Goal: Task Accomplishment & Management: Complete application form

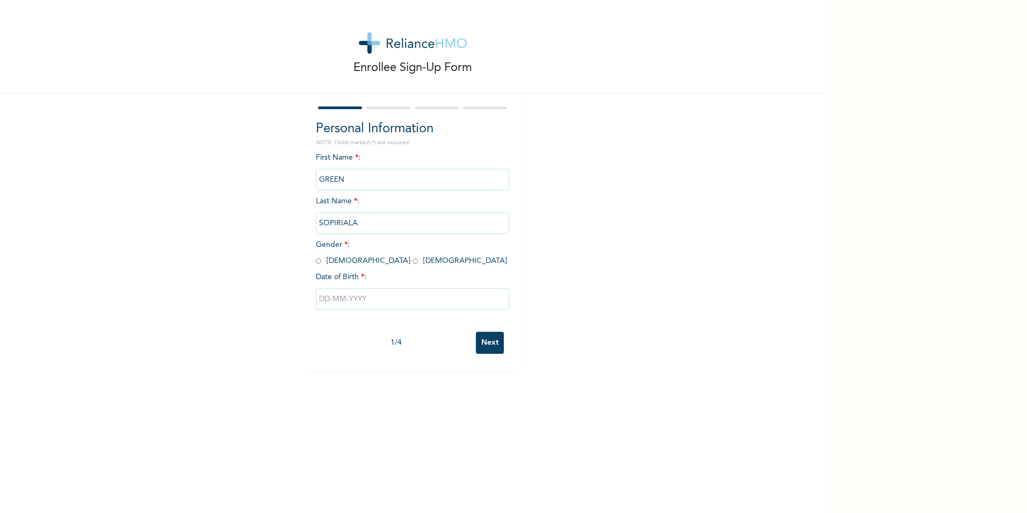
click at [318, 260] on span "Gender * : [DEMOGRAPHIC_DATA] [DEMOGRAPHIC_DATA]" at bounding box center [411, 253] width 191 height 24
click at [316, 262] on input "radio" at bounding box center [318, 261] width 5 height 10
radio input "true"
click at [389, 297] on input "text" at bounding box center [412, 298] width 193 height 21
select select "9"
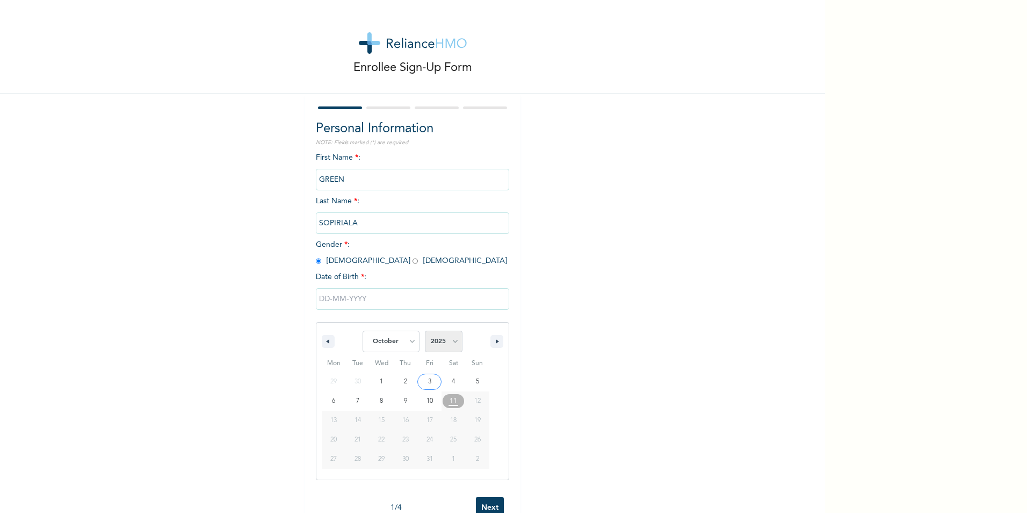
click at [451, 339] on select "2025 2024 2023 2022 2021 2020 2019 2018 2017 2016 2015 2014 2013 2012 2011 2010…" at bounding box center [444, 340] width 38 height 21
select select "1982"
click at [425, 331] on select "2025 2024 2023 2022 2021 2020 2019 2018 2017 2016 2015 2014 2013 2012 2011 2010…" at bounding box center [444, 340] width 38 height 21
type input "[DATE]"
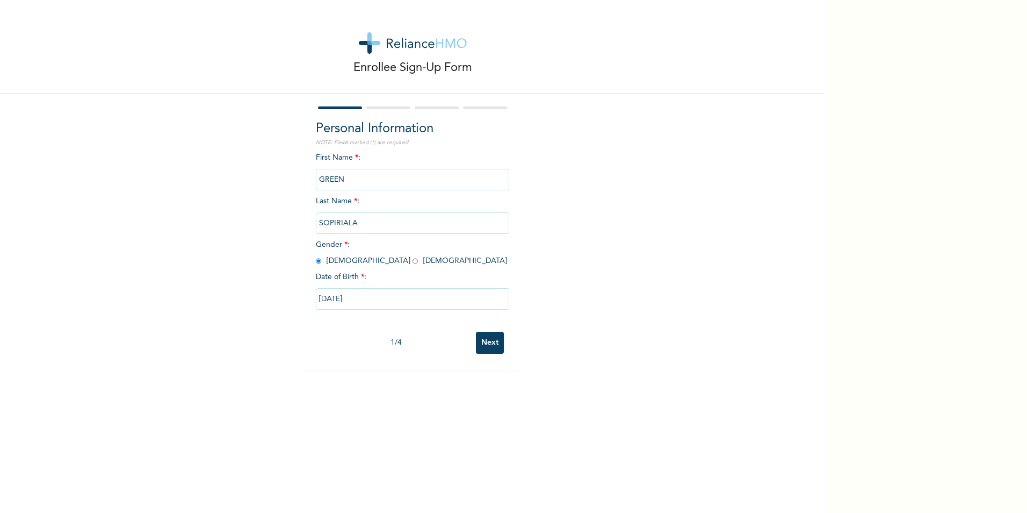
click at [494, 344] on input "Next" at bounding box center [490, 343] width 28 height 22
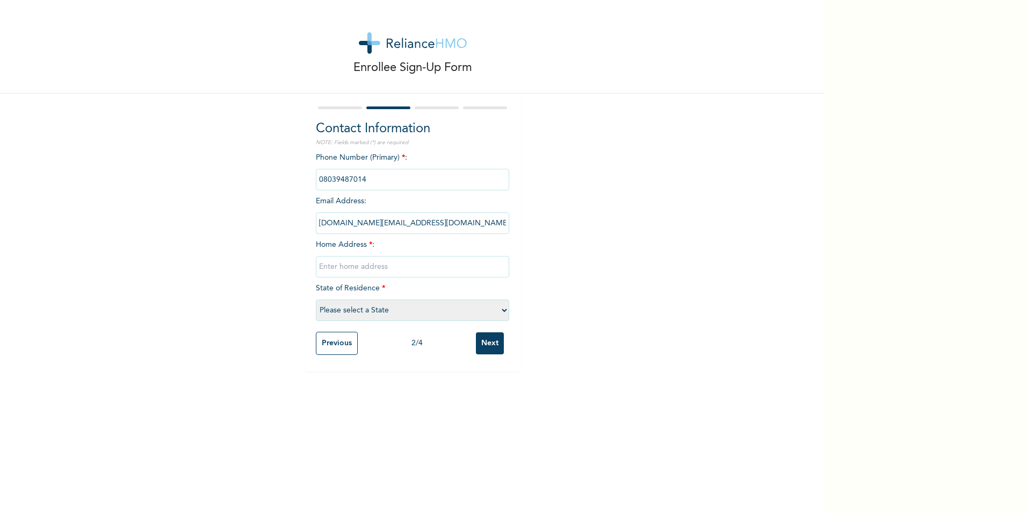
click at [342, 265] on input "text" at bounding box center [412, 266] width 193 height 21
type input "[STREET_ADDRESS][PERSON_NAME][PERSON_NAME]"
click at [497, 313] on select "Please select a State [PERSON_NAME] (FCT) [PERSON_NAME] Ibom [GEOGRAPHIC_DATA] …" at bounding box center [412, 309] width 193 height 21
select select "33"
click at [316, 299] on select "Please select a State [PERSON_NAME] (FCT) [PERSON_NAME] Ibom [GEOGRAPHIC_DATA] …" at bounding box center [412, 309] width 193 height 21
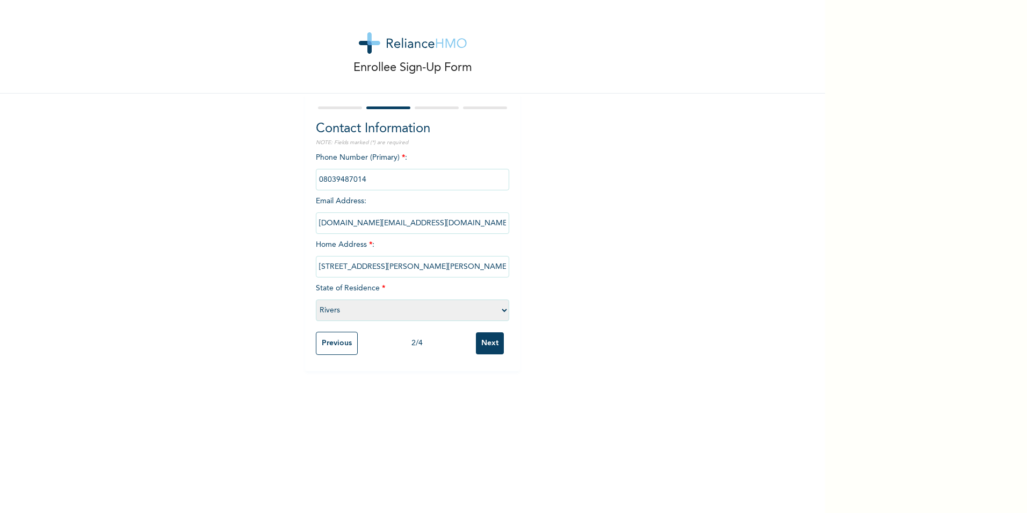
click at [488, 343] on input "Next" at bounding box center [490, 343] width 28 height 22
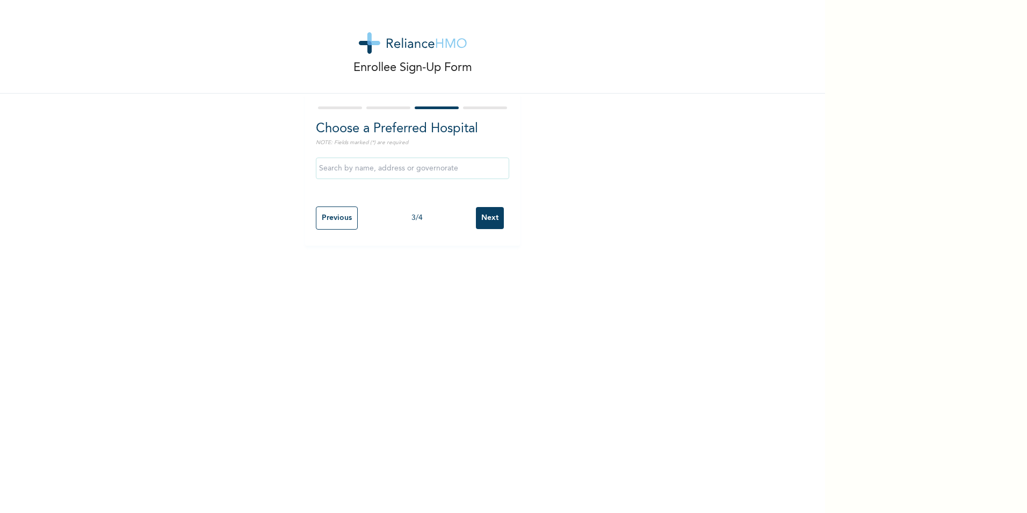
click at [462, 169] on input "text" at bounding box center [412, 167] width 193 height 21
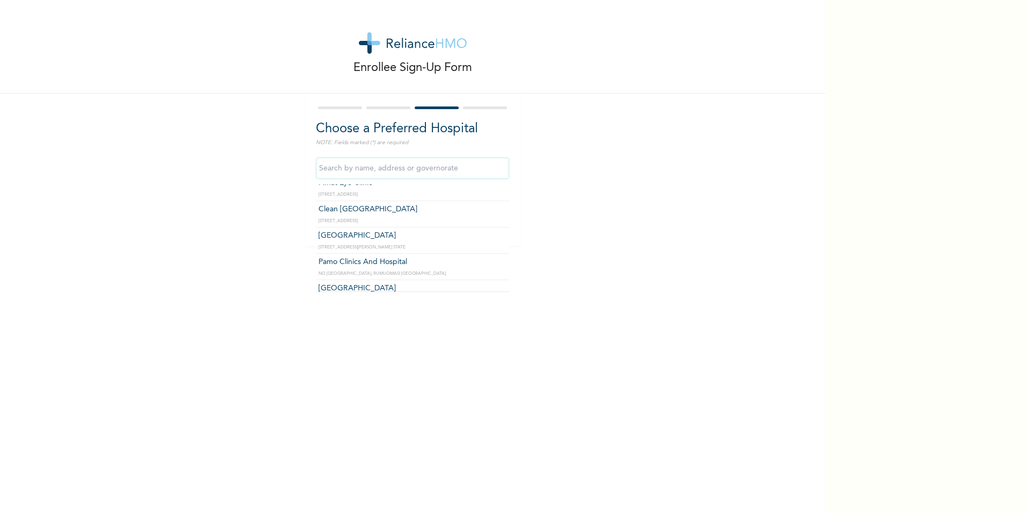
scroll to position [430, 0]
type input "Pamo Clinics And Hospital"
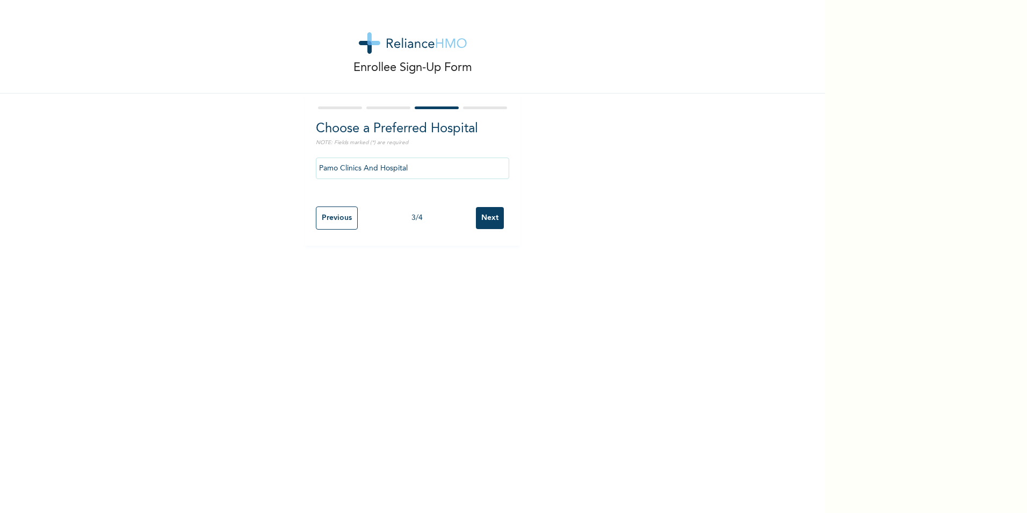
click at [491, 219] on input "Next" at bounding box center [490, 218] width 28 height 22
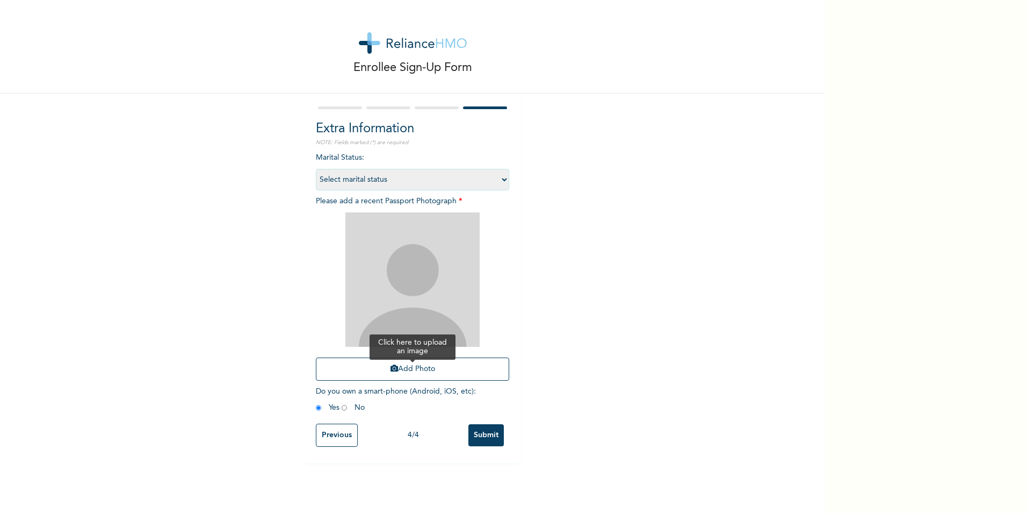
click at [404, 369] on button "Add Photo" at bounding box center [412, 368] width 193 height 23
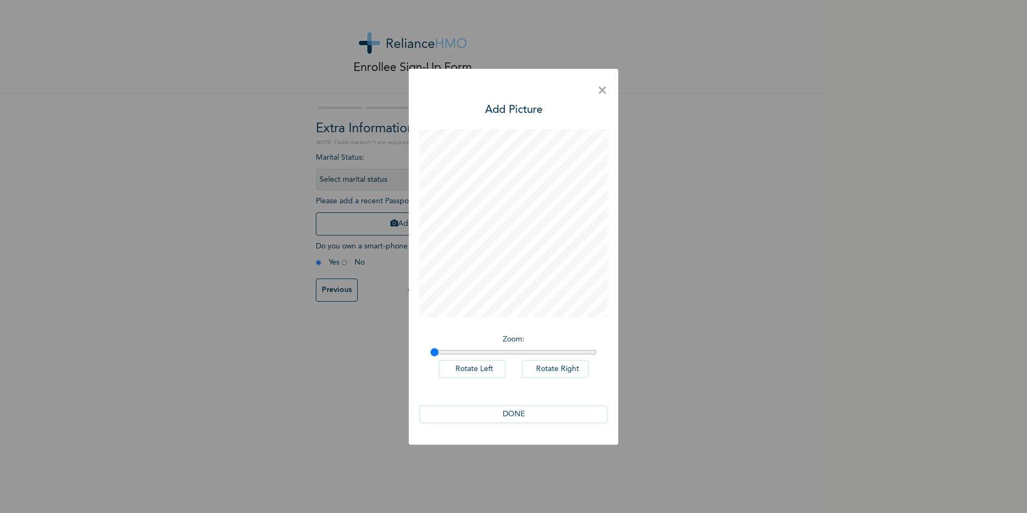
click at [514, 412] on button "DONE" at bounding box center [514, 414] width 188 height 18
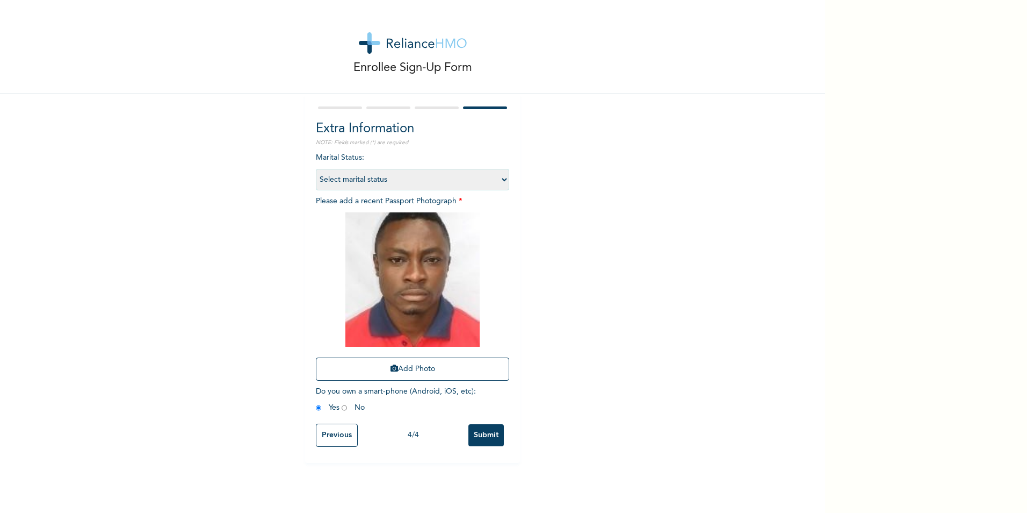
click at [484, 433] on input "Submit" at bounding box center [486, 435] width 35 height 22
